Goal: Information Seeking & Learning: Learn about a topic

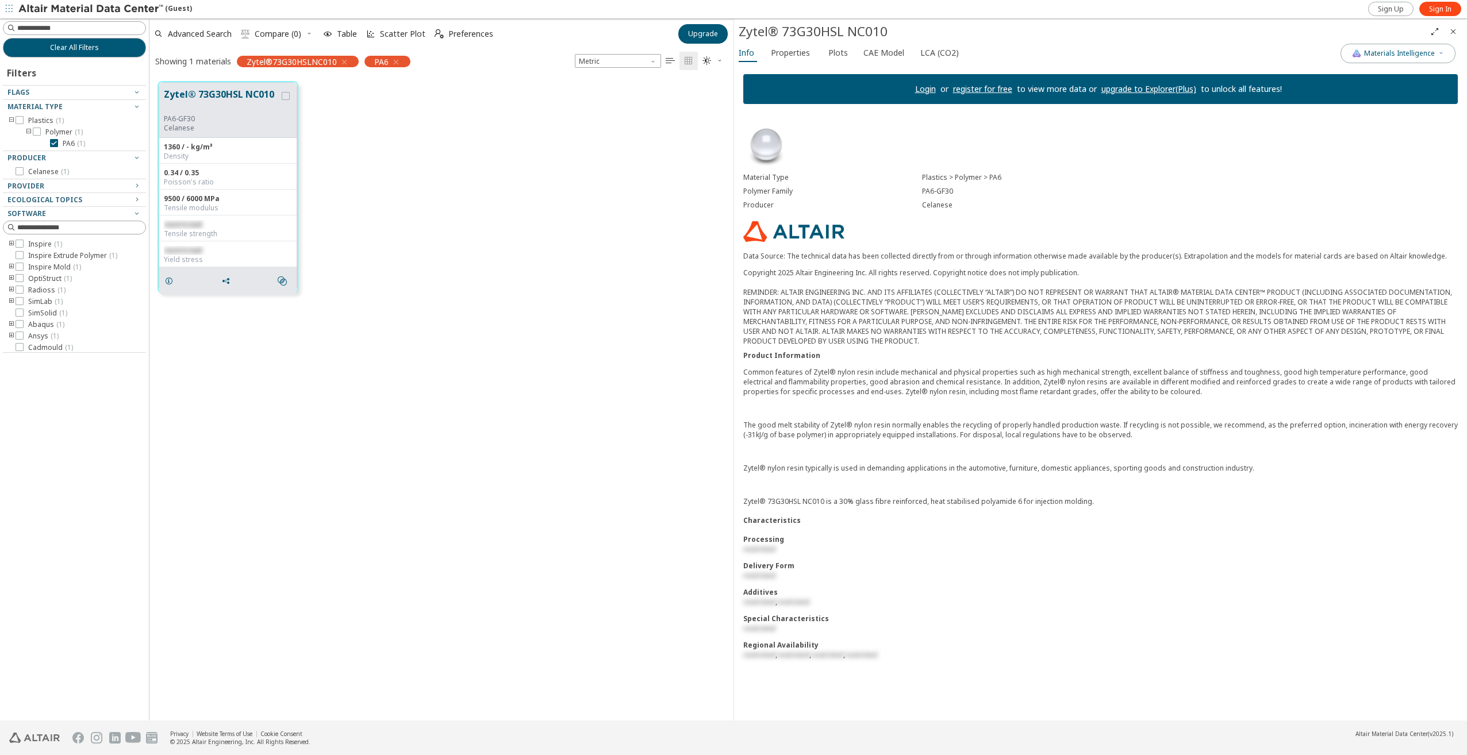
scroll to position [9, 9]
click at [800, 47] on span "Properties" at bounding box center [790, 53] width 39 height 18
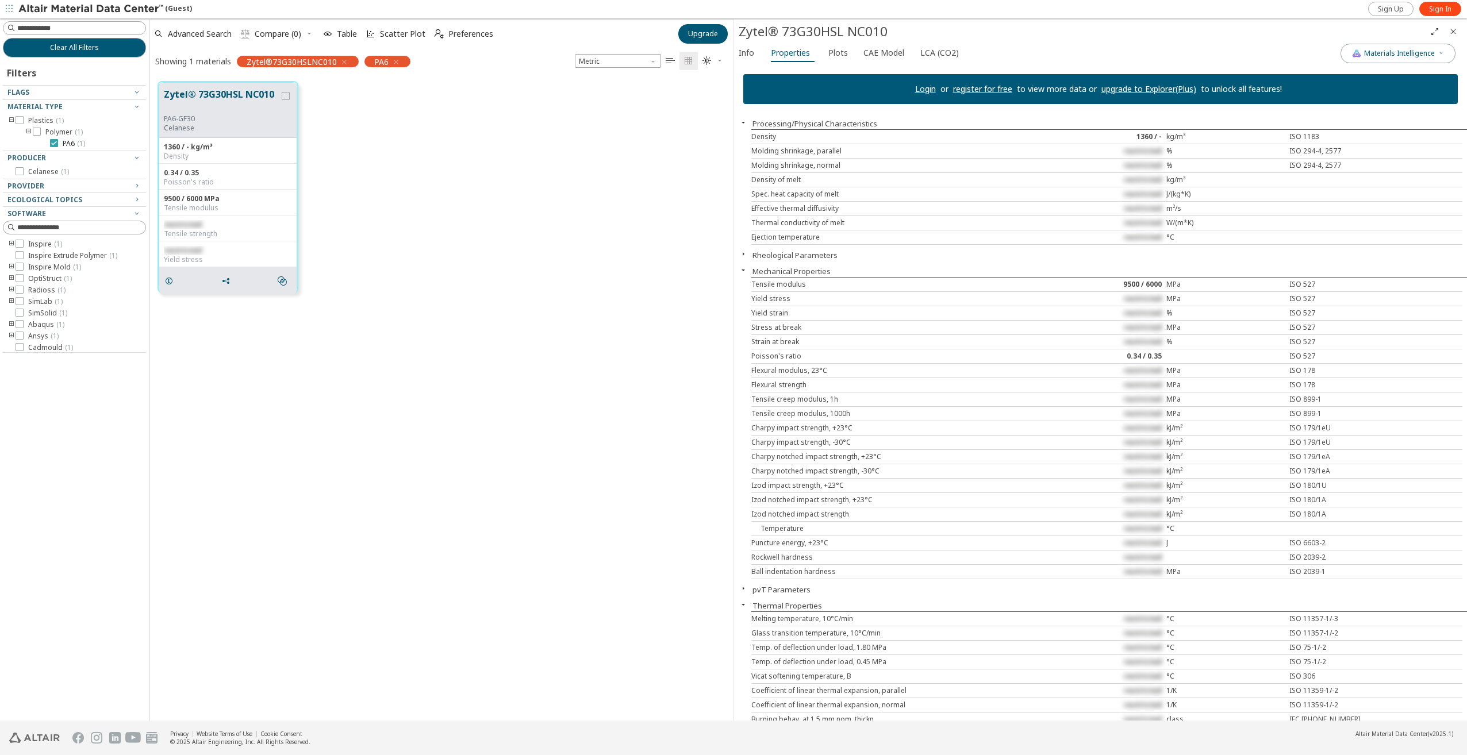
click at [60, 143] on label "PA6 ( 1 )" at bounding box center [67, 143] width 35 height 9
click at [222, 94] on button "Zytel® 73G30HSL NC010" at bounding box center [222, 100] width 116 height 27
click at [836, 55] on span "Plots" at bounding box center [838, 53] width 20 height 18
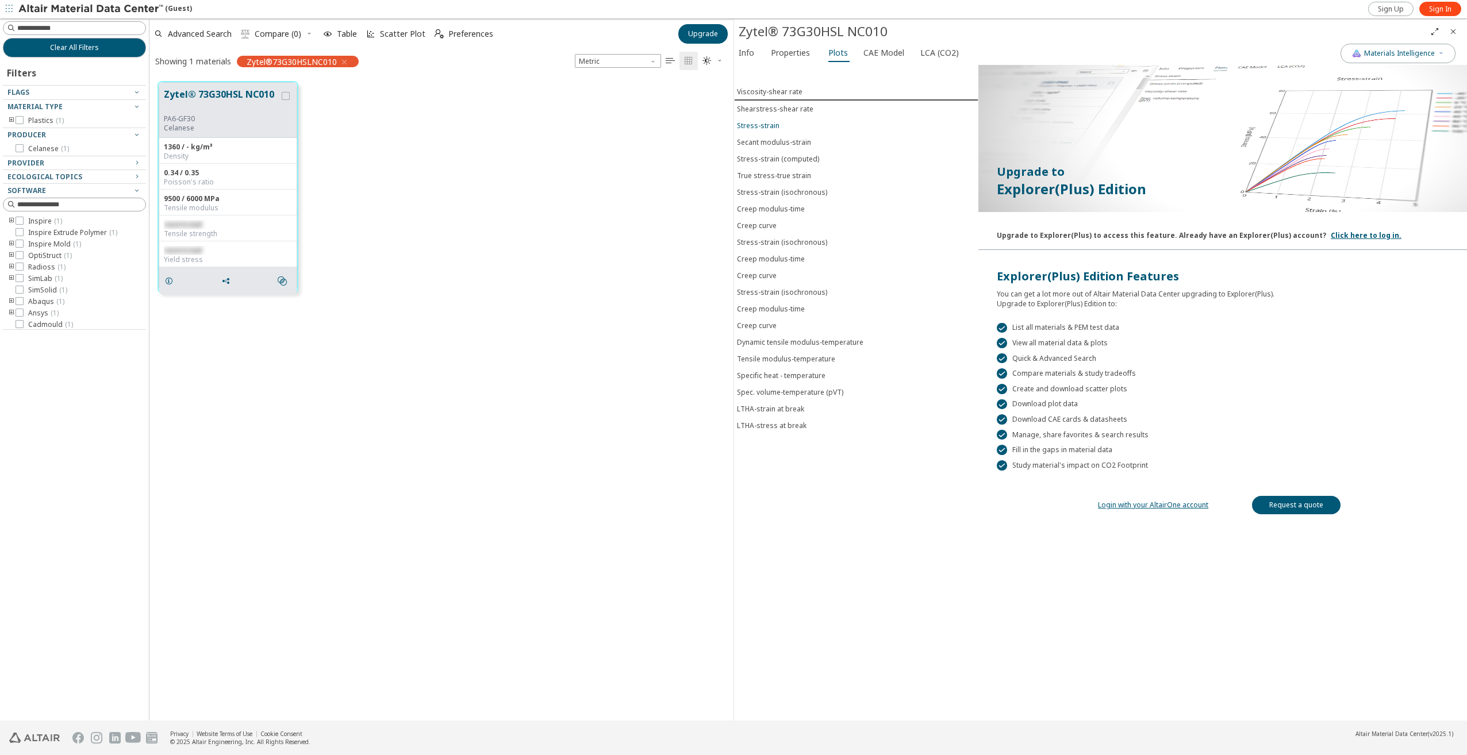
click at [767, 124] on div "Stress-strain" at bounding box center [758, 126] width 43 height 10
click at [1437, 8] on span "Sign In" at bounding box center [1440, 9] width 22 height 9
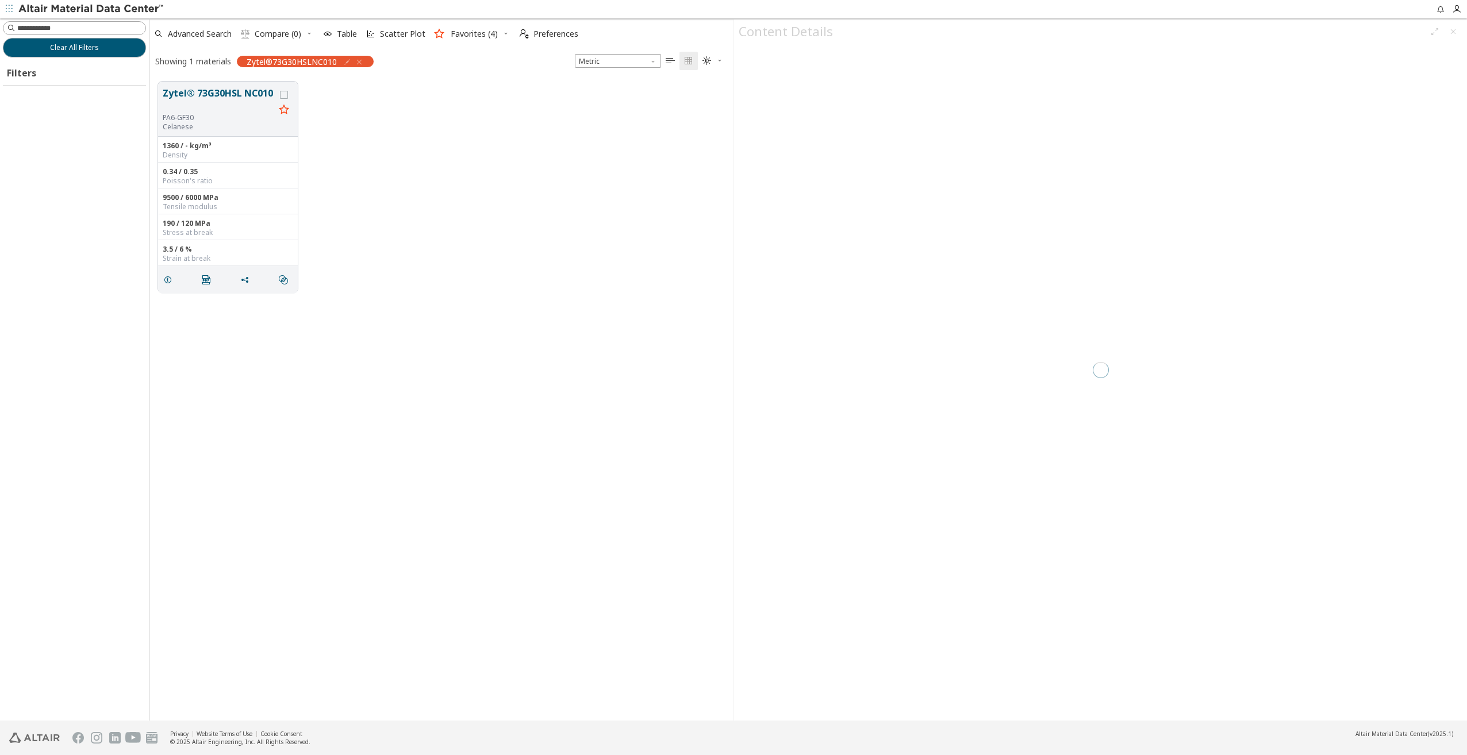
scroll to position [639, 575]
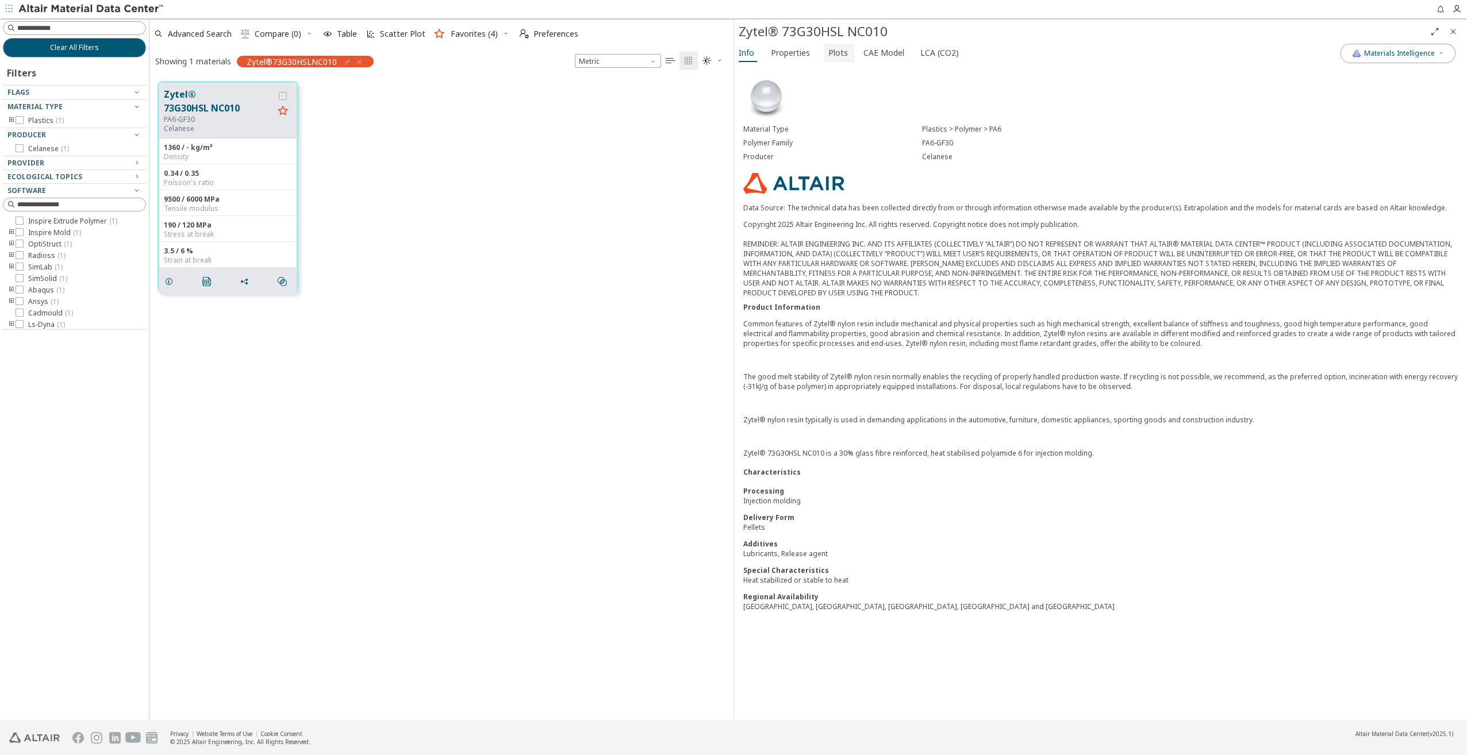
click at [837, 55] on span "Plots" at bounding box center [838, 53] width 20 height 18
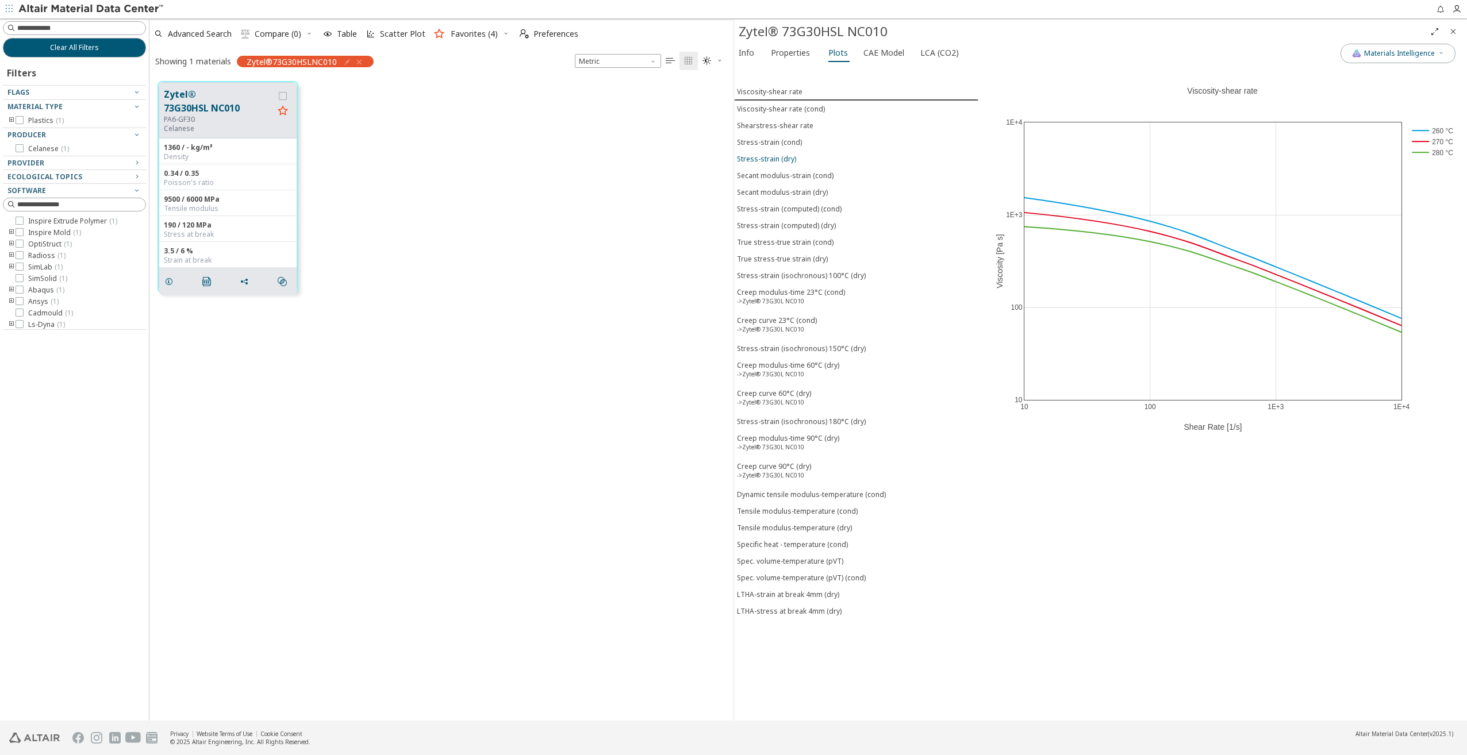
click at [778, 154] on div "Stress-strain (dry)" at bounding box center [766, 159] width 59 height 10
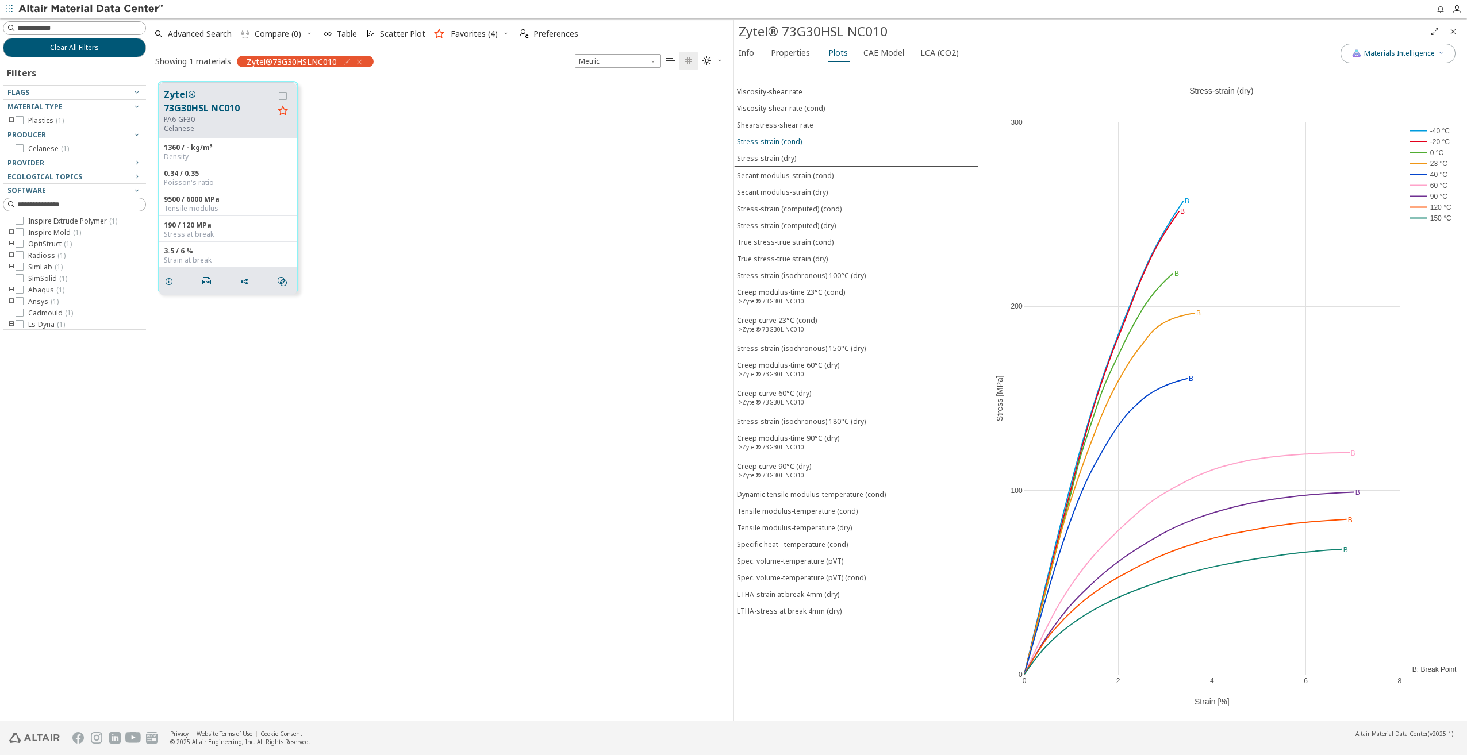
click at [785, 138] on div "Stress-strain (cond)" at bounding box center [769, 142] width 65 height 10
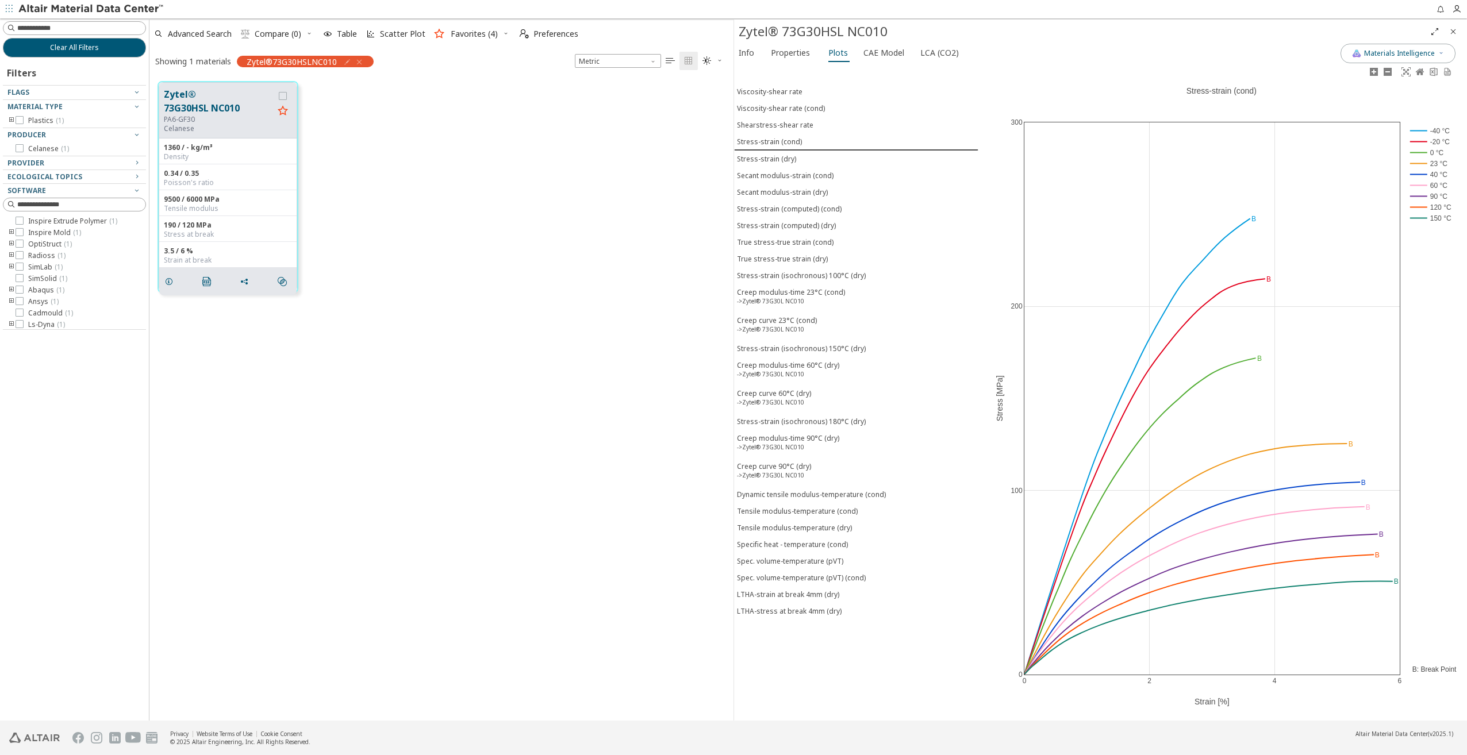
click at [1421, 217] on rect at bounding box center [1430, 218] width 47 height 11
click at [1423, 206] on rect at bounding box center [1430, 207] width 47 height 11
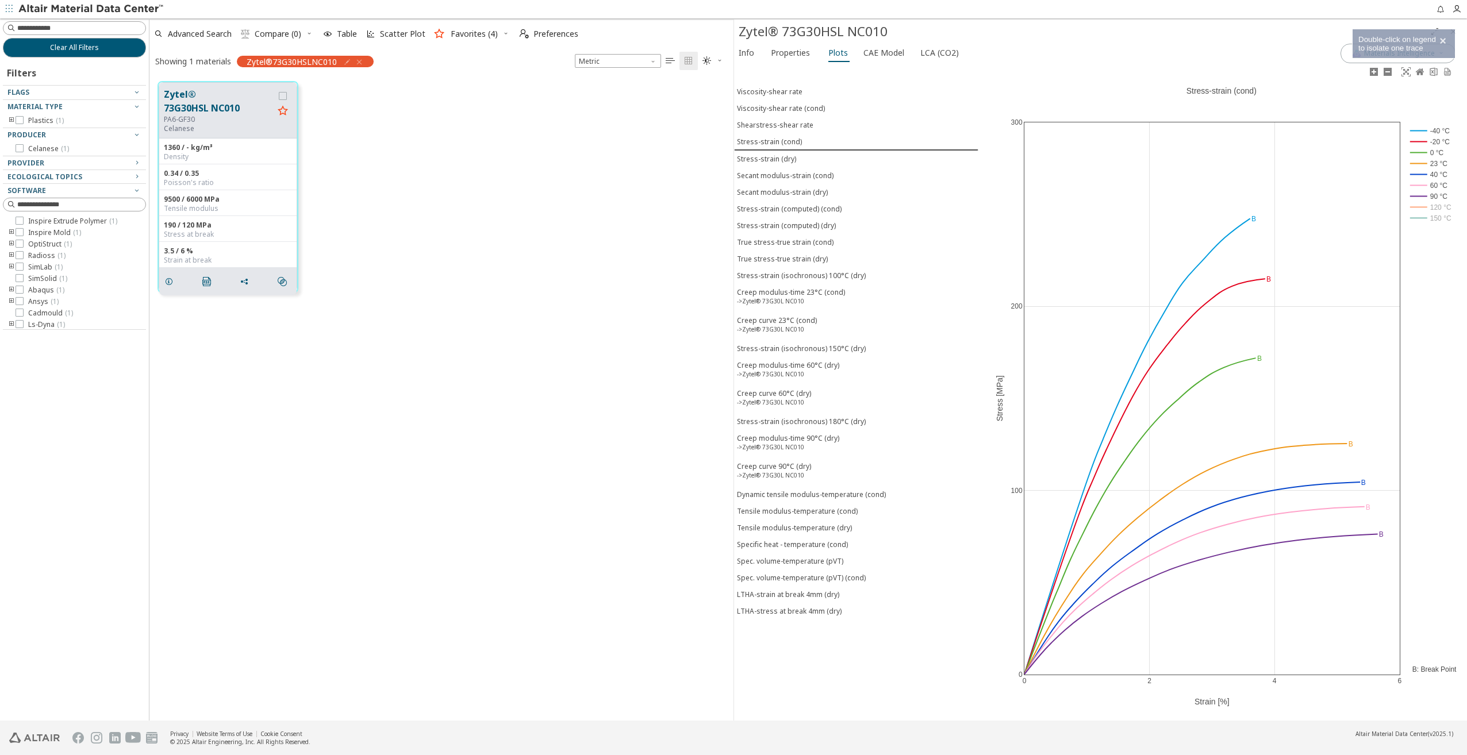
click at [1423, 139] on rect at bounding box center [1430, 141] width 47 height 11
click at [1423, 126] on rect at bounding box center [1430, 130] width 47 height 11
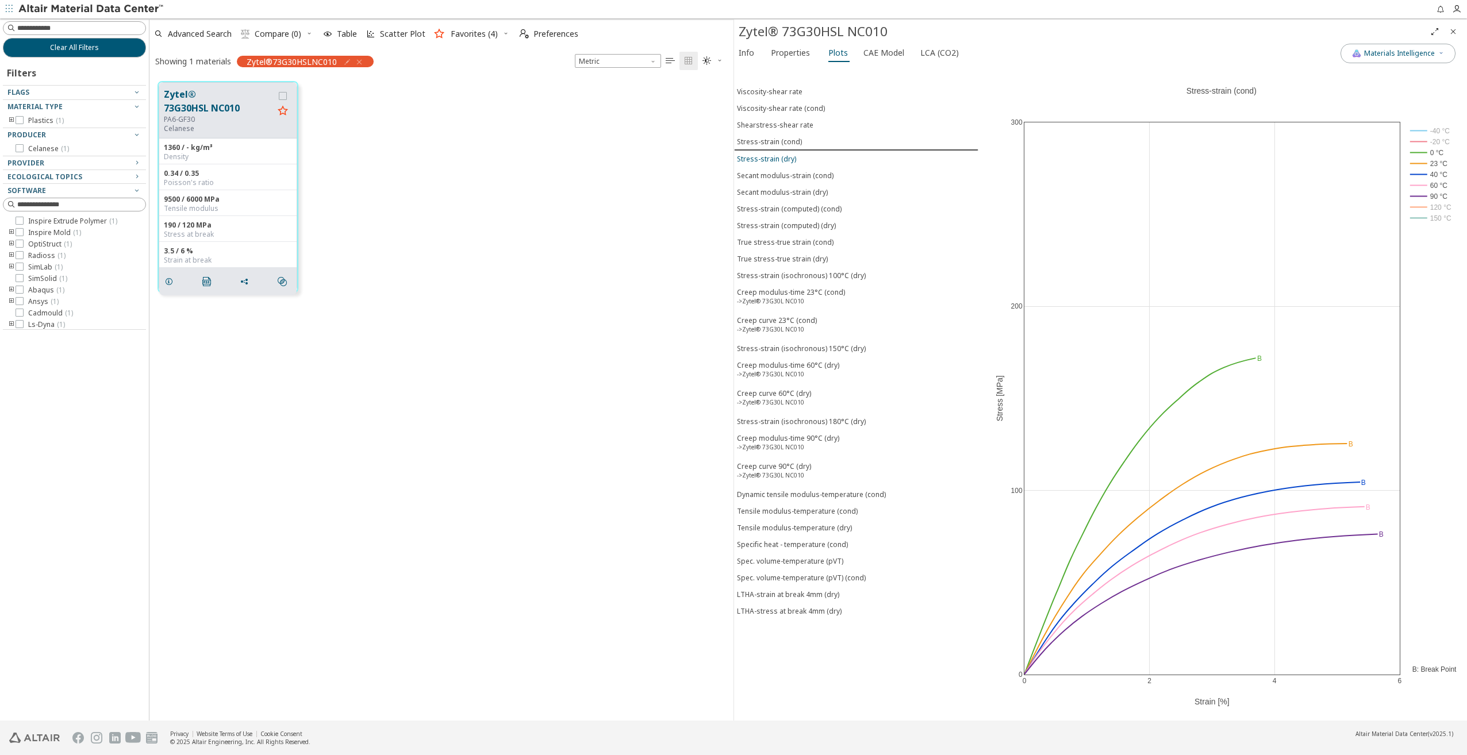
click at [773, 155] on div "Stress-strain (dry)" at bounding box center [766, 159] width 59 height 10
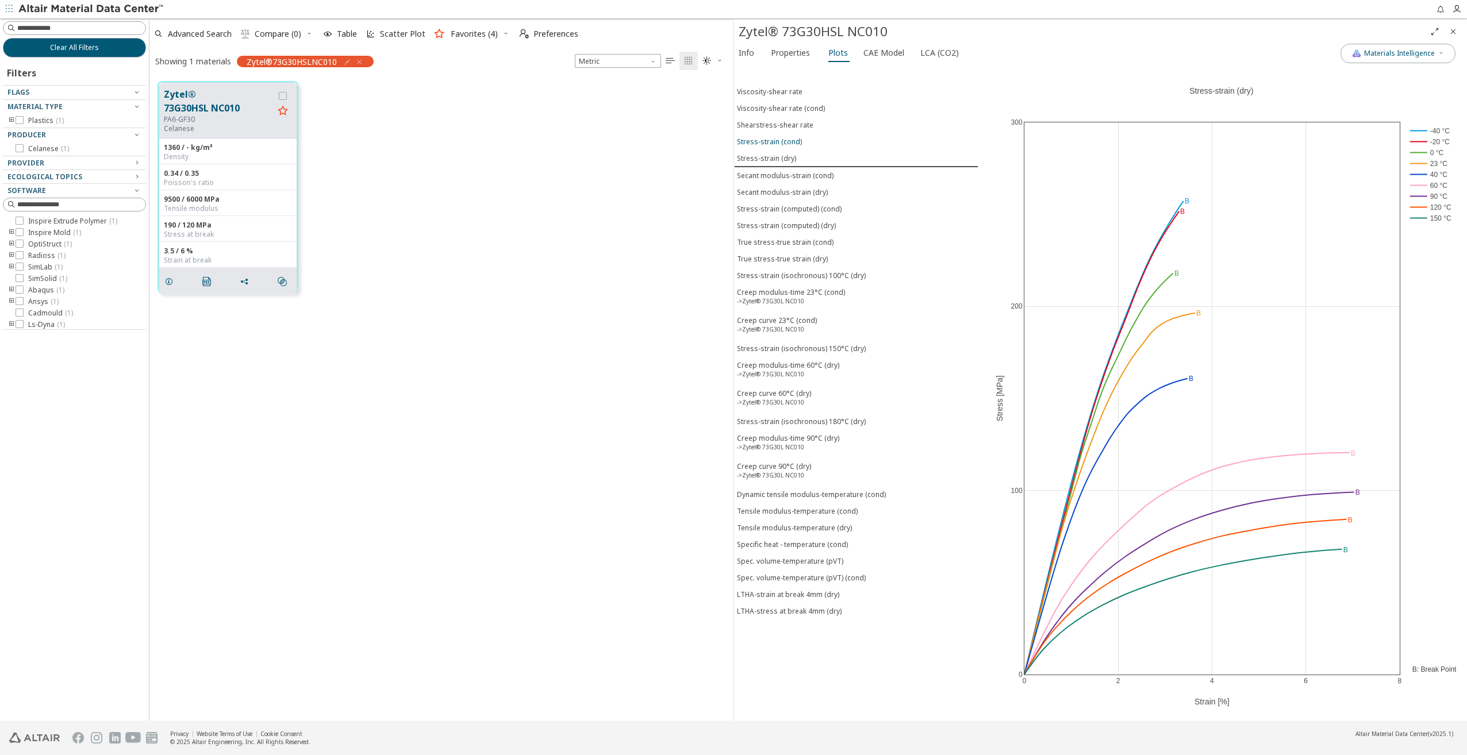
click at [774, 139] on div "Stress-strain (cond)" at bounding box center [769, 142] width 65 height 10
